Goal: Task Accomplishment & Management: Manage account settings

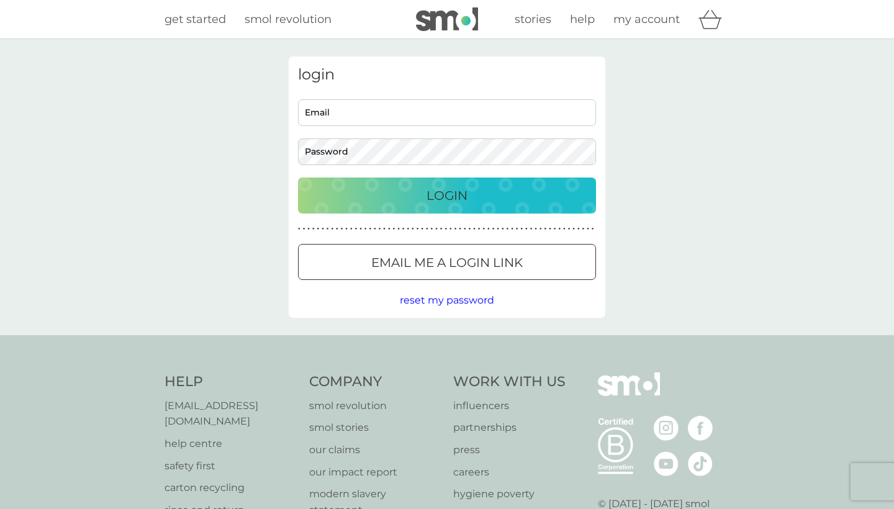
click at [466, 269] on p "Email me a login link" at bounding box center [447, 263] width 152 height 20
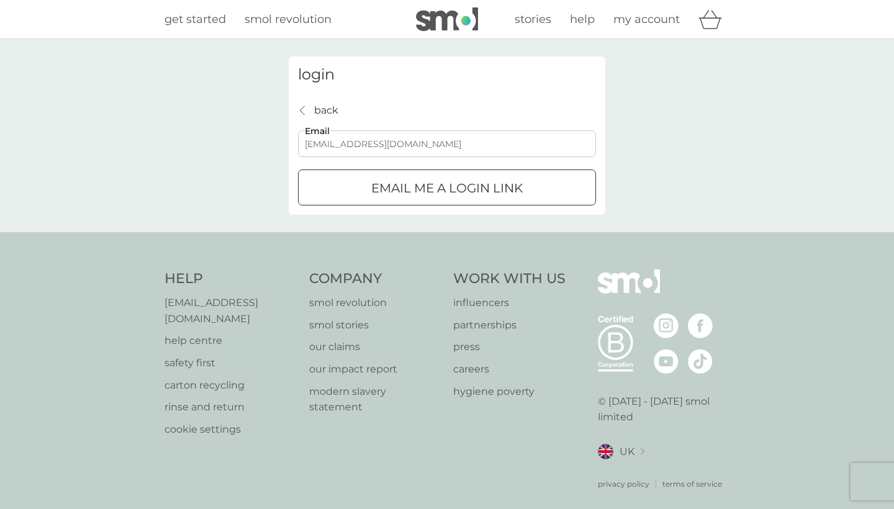
type input "[EMAIL_ADDRESS][DOMAIN_NAME]"
click at [425, 202] on button "Email me a login link" at bounding box center [447, 188] width 298 height 36
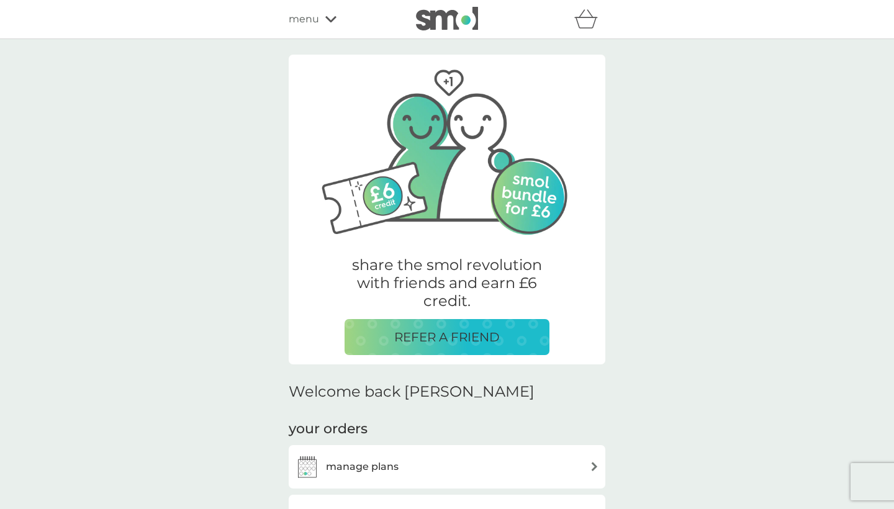
scroll to position [191, 0]
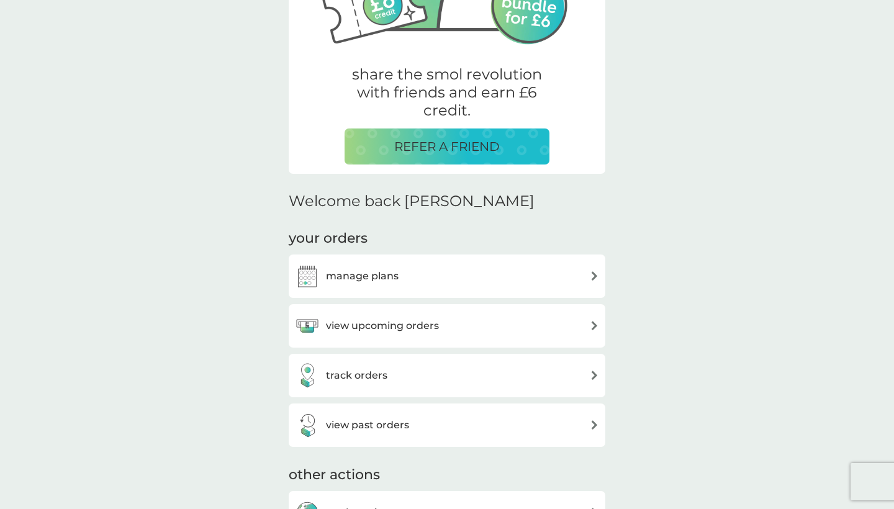
click at [479, 278] on div "manage plans" at bounding box center [447, 276] width 304 height 25
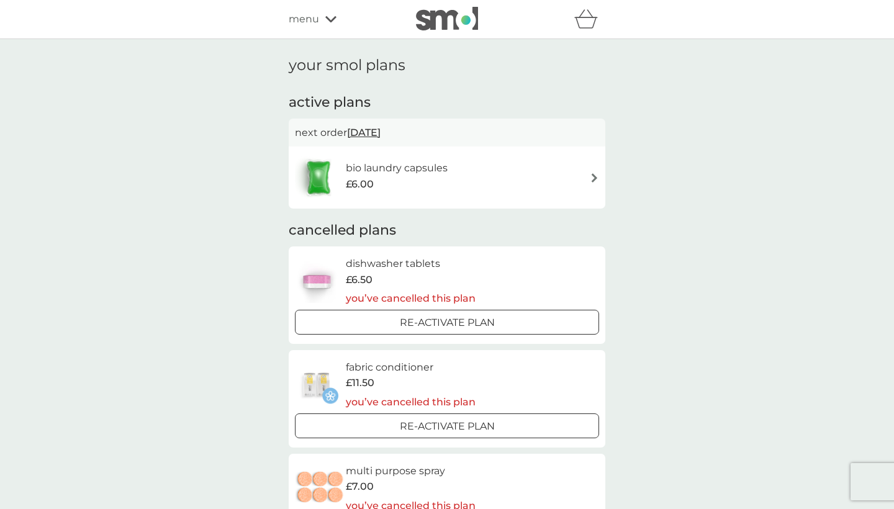
click at [496, 194] on div "bio laundry capsules £6.00" at bounding box center [447, 177] width 304 height 43
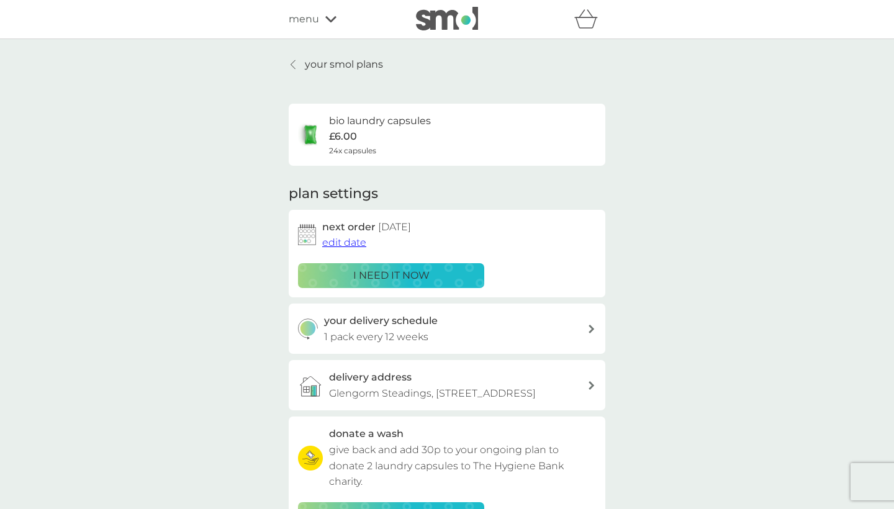
click at [414, 278] on p "i need it now" at bounding box center [391, 276] width 76 height 16
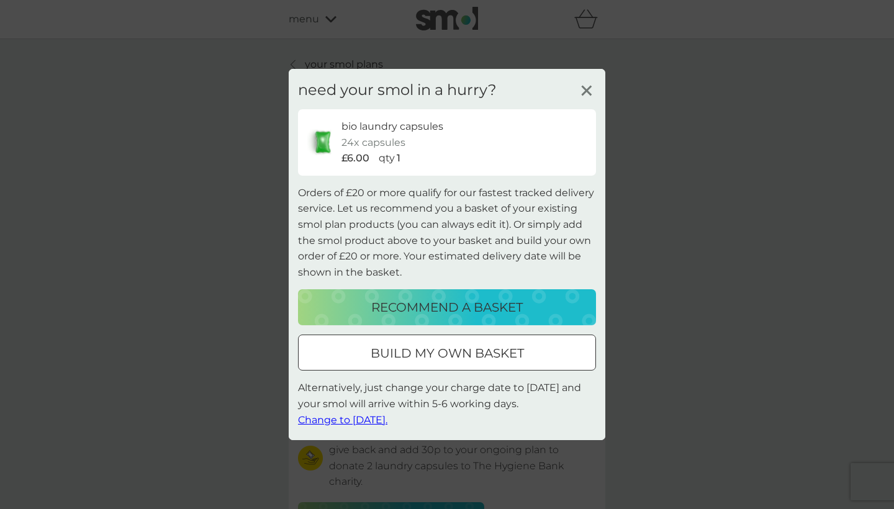
click at [332, 422] on span "Change to tomorrow." at bounding box center [342, 420] width 89 height 12
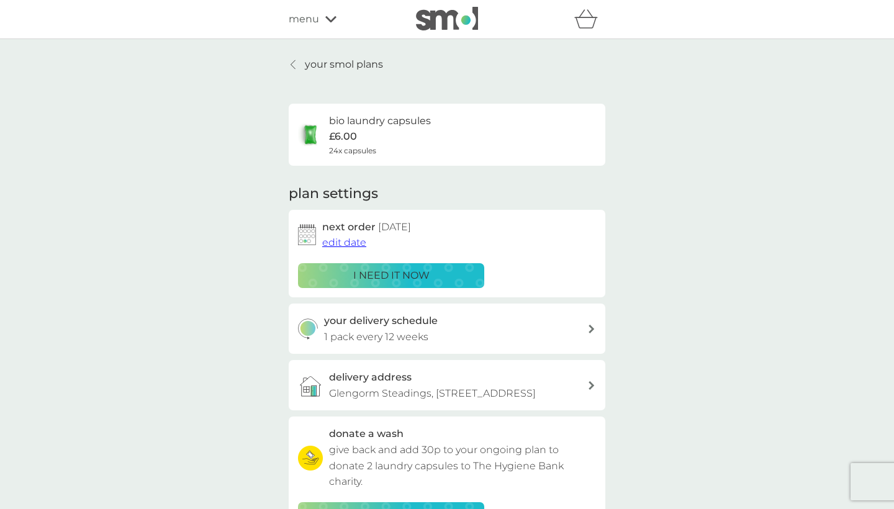
click at [319, 27] on div "menu" at bounding box center [342, 19] width 106 height 16
